Goal: Use online tool/utility: Utilize a website feature to perform a specific function

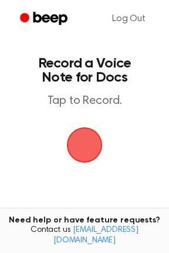
click at [90, 146] on span "button" at bounding box center [84, 145] width 33 height 33
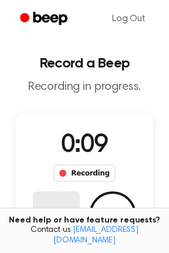
click at [62, 206] on button "Delete" at bounding box center [56, 215] width 47 height 47
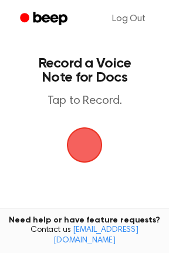
click at [85, 134] on span "button" at bounding box center [84, 145] width 33 height 33
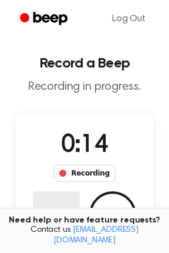
click at [42, 210] on button "Delete" at bounding box center [56, 215] width 47 height 47
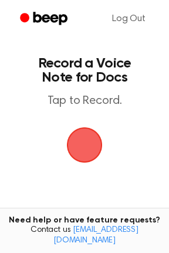
click at [77, 151] on span "button" at bounding box center [84, 145] width 33 height 33
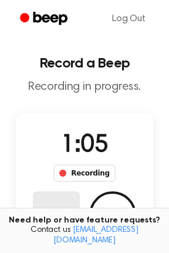
click at [59, 209] on button "Delete" at bounding box center [56, 215] width 47 height 47
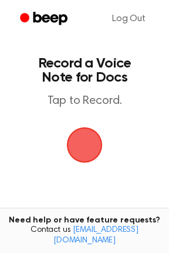
click at [86, 143] on span "button" at bounding box center [84, 145] width 33 height 33
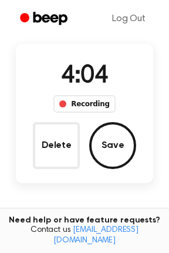
scroll to position [72, 0]
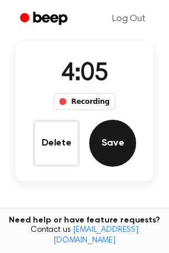
click at [112, 136] on button "Save" at bounding box center [112, 143] width 47 height 47
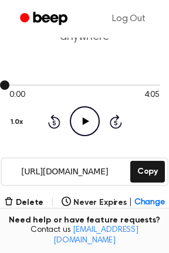
scroll to position [65, 0]
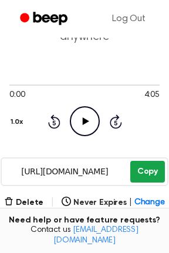
click at [147, 164] on button "Copy" at bounding box center [147, 172] width 35 height 22
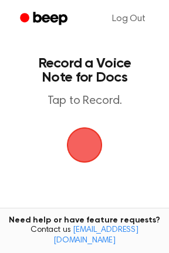
click at [85, 133] on span "button" at bounding box center [84, 145] width 51 height 51
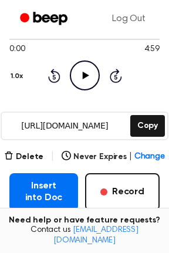
scroll to position [115, 0]
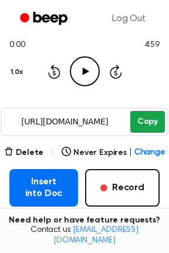
click at [143, 125] on button "Copy" at bounding box center [147, 122] width 35 height 22
click at [145, 124] on button "Copy" at bounding box center [147, 122] width 35 height 22
